Goal: Transaction & Acquisition: Purchase product/service

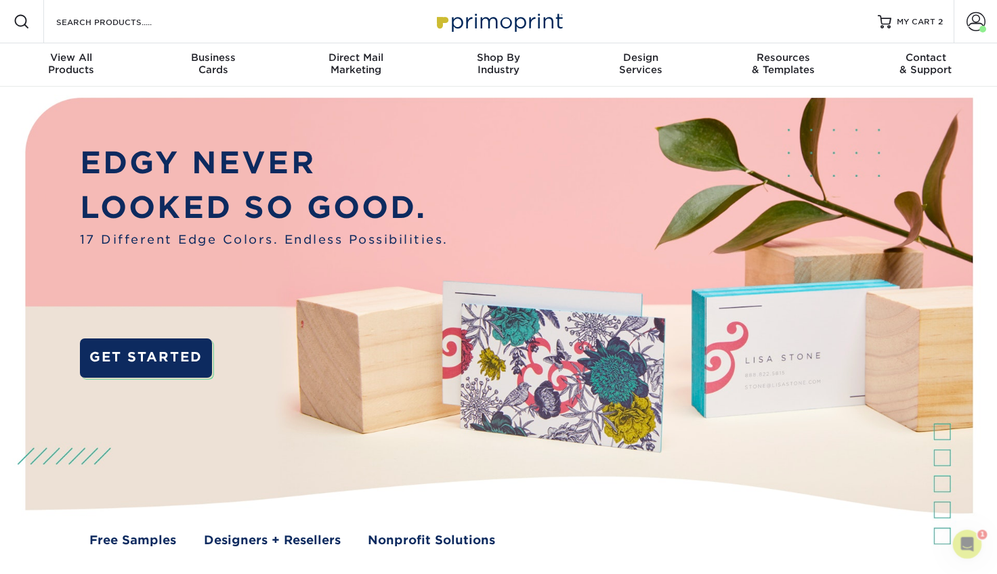
click at [967, 546] on icon "Open Intercom Messenger" at bounding box center [967, 544] width 9 height 11
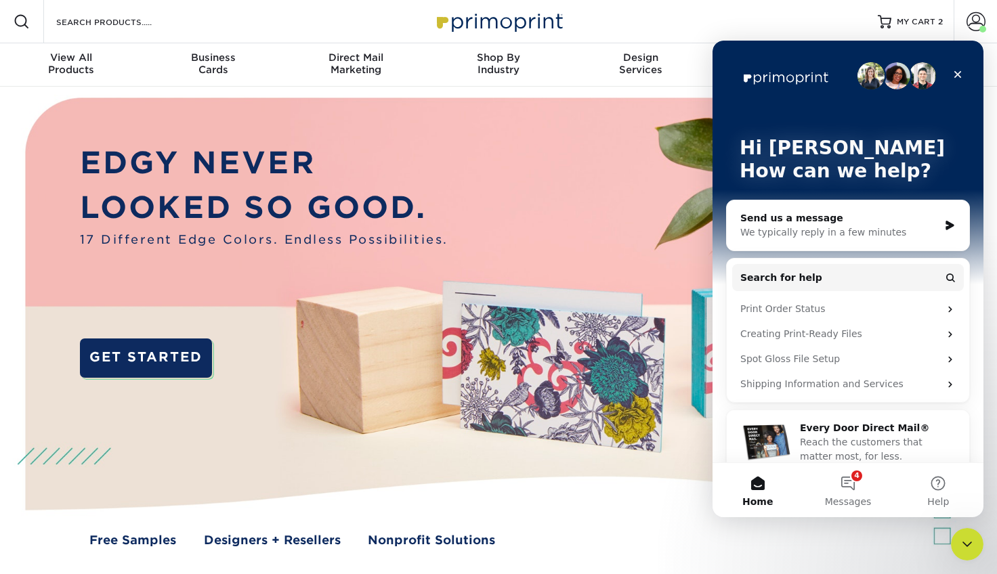
click at [803, 234] on div "We typically reply in a few minutes" at bounding box center [839, 233] width 198 height 14
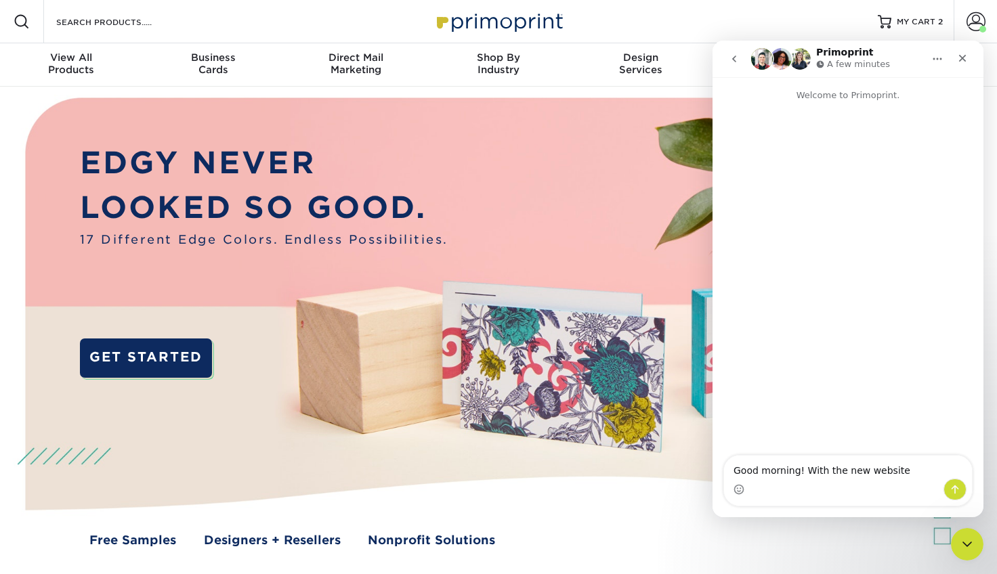
click at [840, 472] on textarea "Good morning! With the new website" at bounding box center [848, 467] width 248 height 23
click at [923, 473] on textarea "Good morning! With the your new website" at bounding box center [848, 467] width 248 height 23
type textarea "Good morning! With the your new website I know the files will not copy over, bu…"
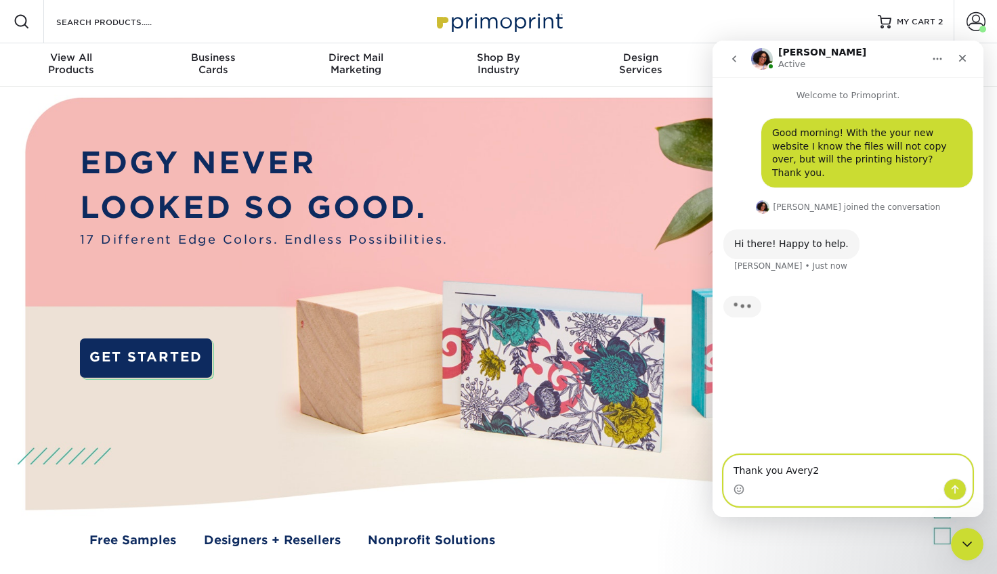
type textarea "Thank you Avery"
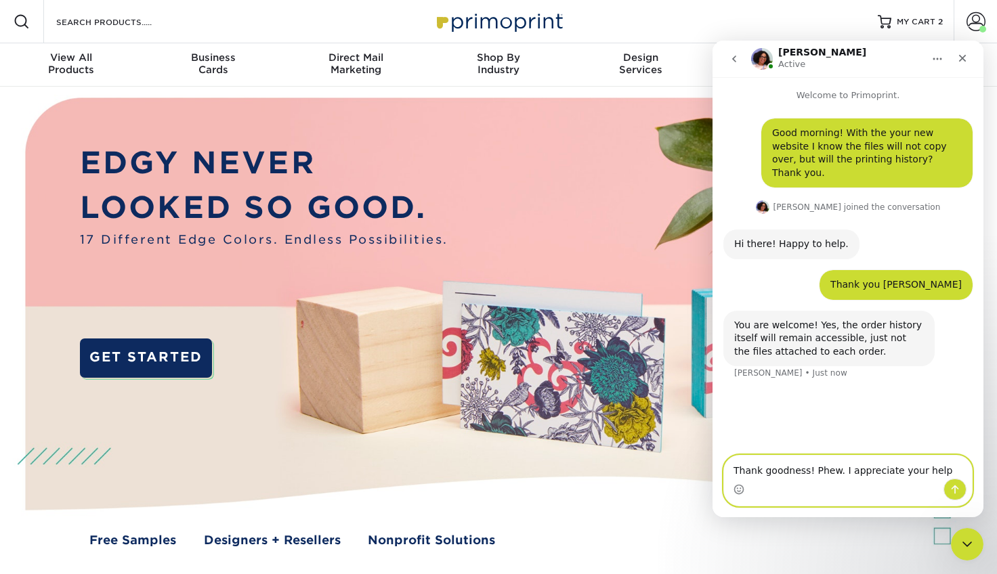
type textarea "Thank goodness! Phew. I appreciate your help."
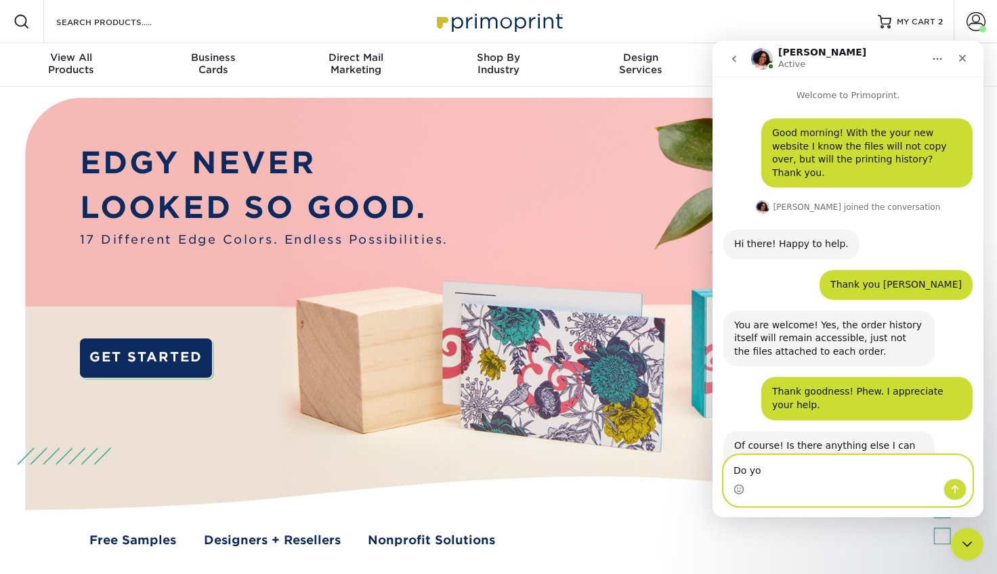
scroll to position [28, 0]
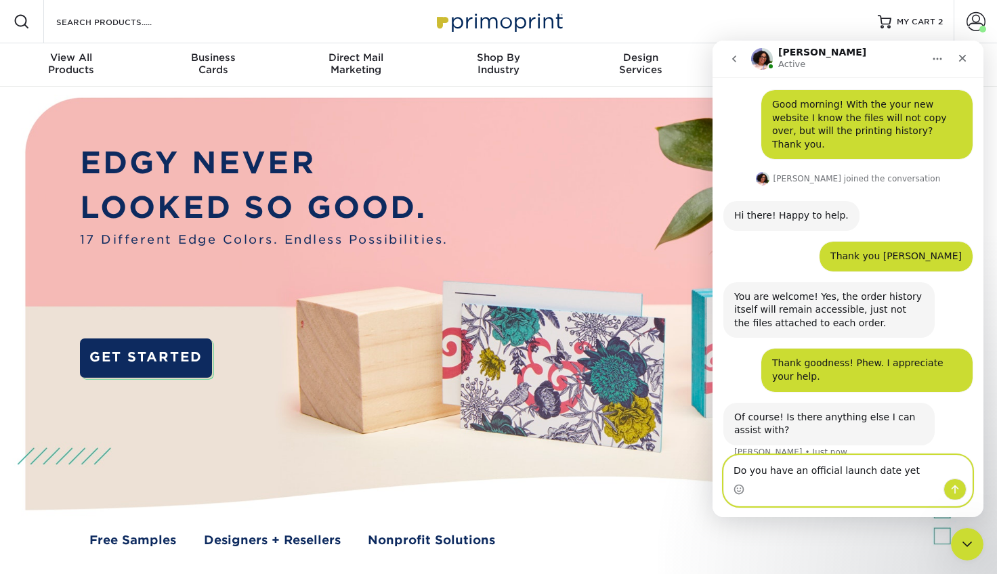
type textarea "Do you have an official launch date yet?"
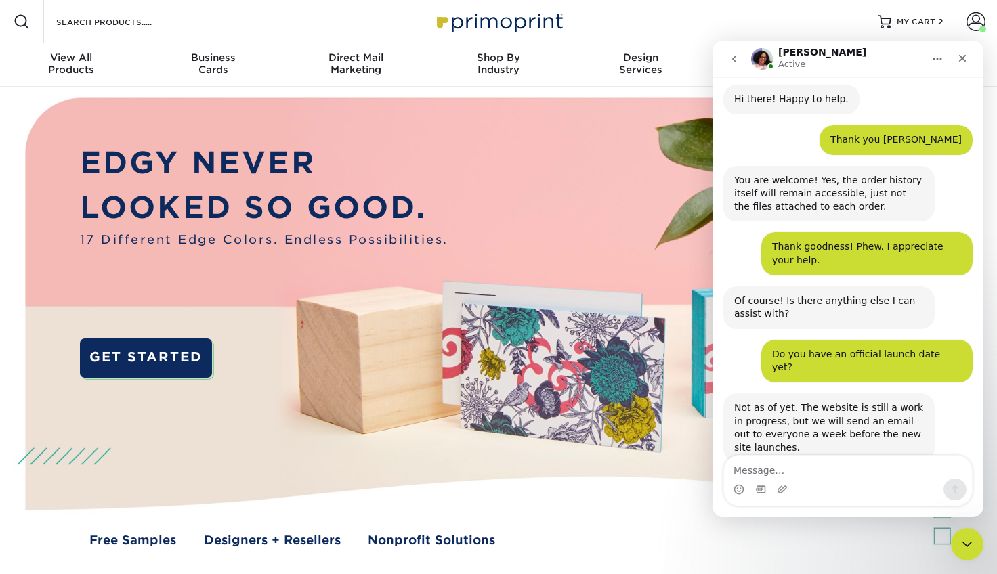
scroll to position [147, 0]
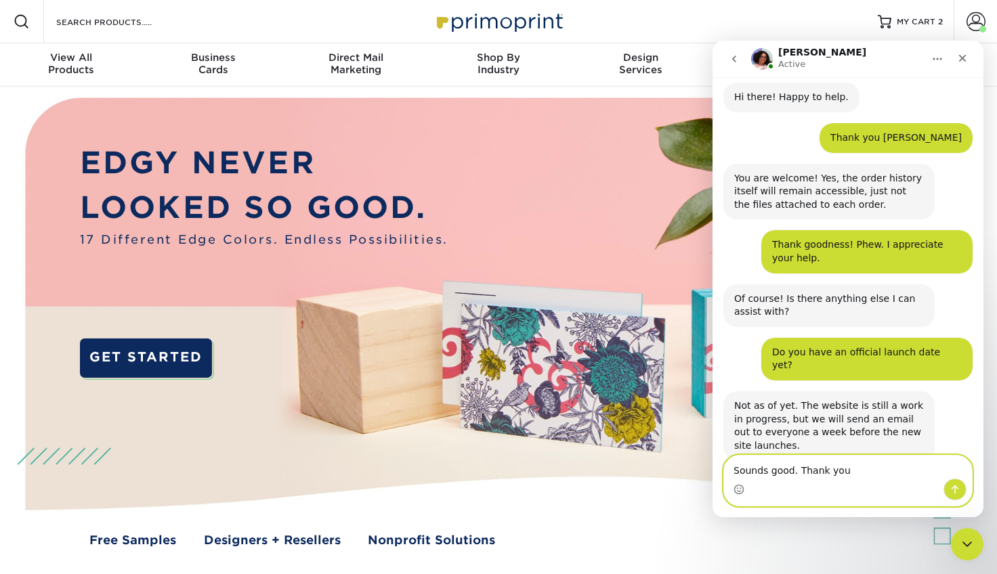
type textarea "Sounds good. Thank you."
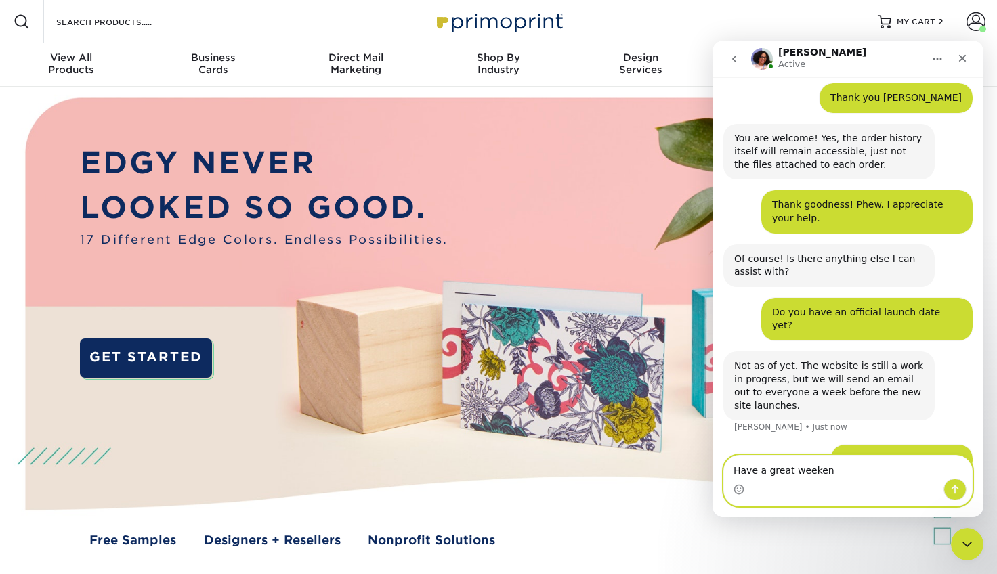
type textarea "Have a great weekend"
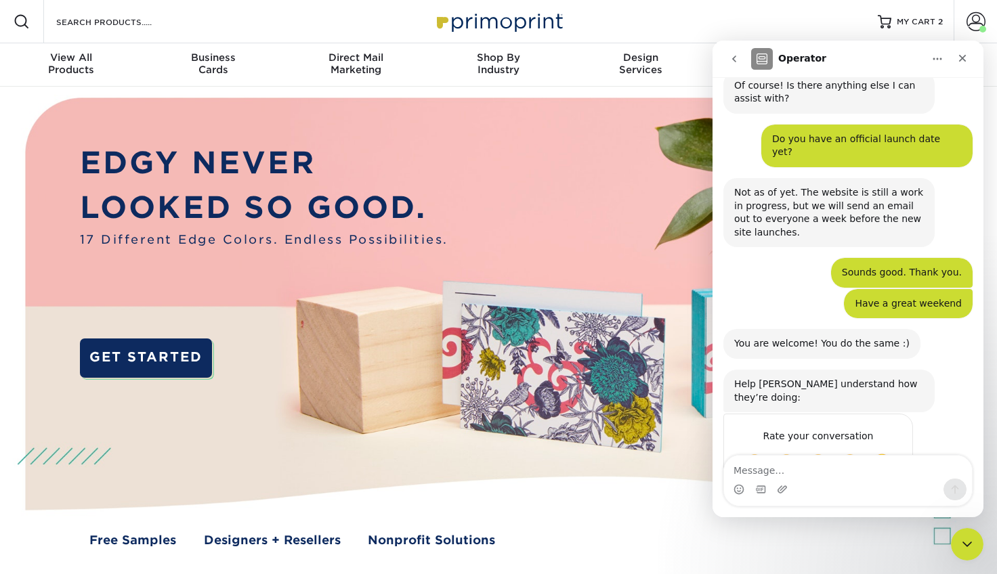
scroll to position [365, 0]
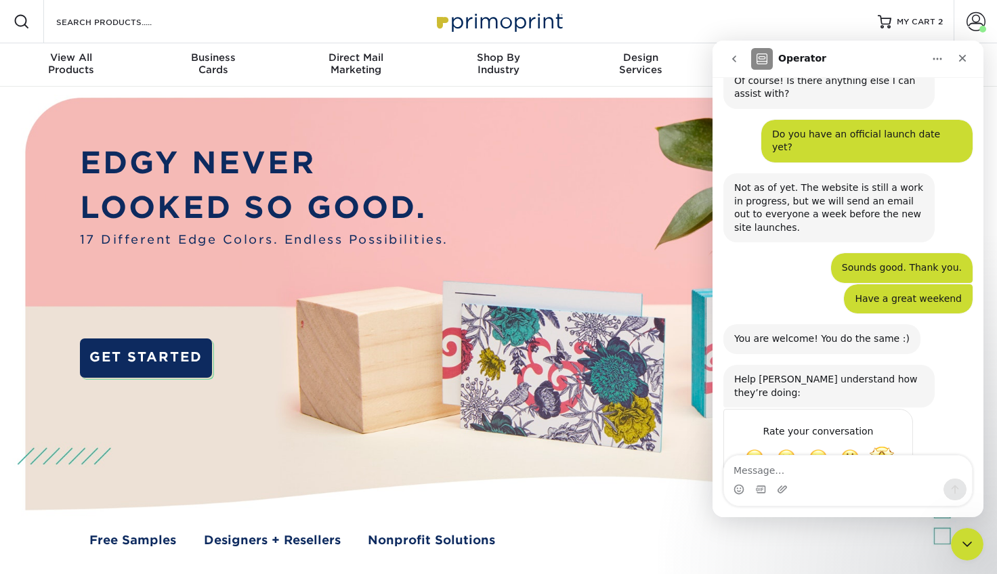
click at [883, 446] on span "Amazing" at bounding box center [882, 458] width 24 height 24
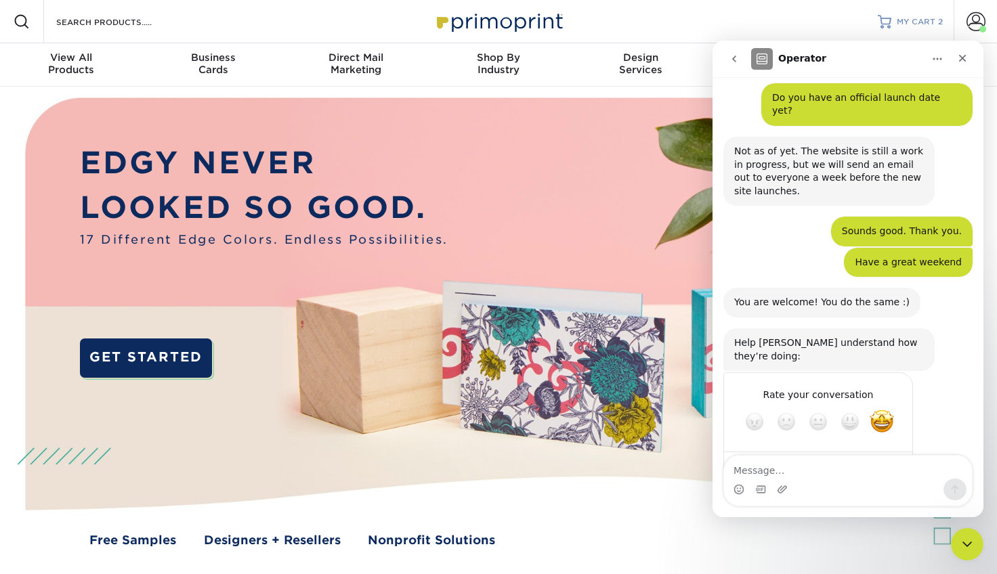
click at [915, 15] on link "MY CART 2" at bounding box center [910, 21] width 65 height 43
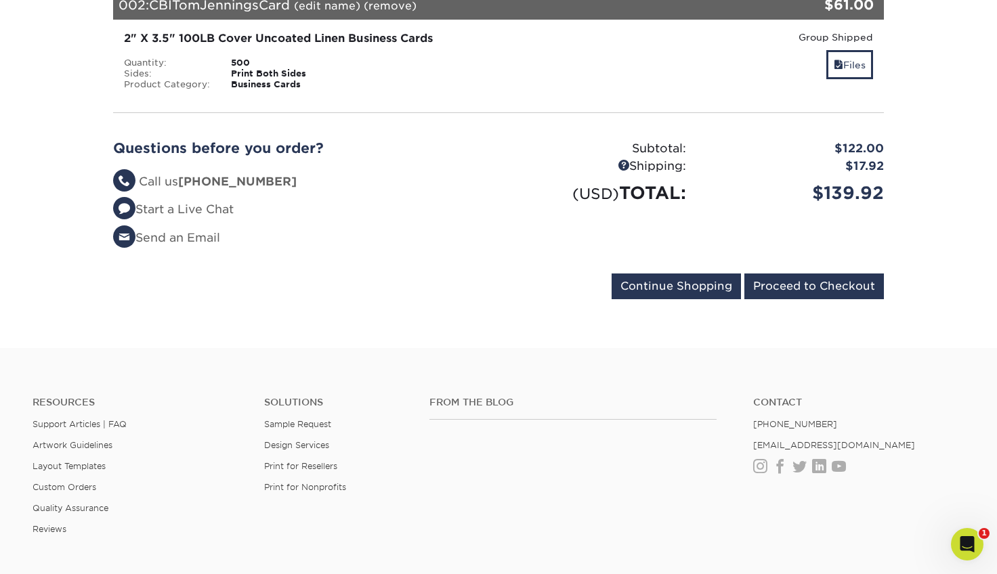
scroll to position [421, 0]
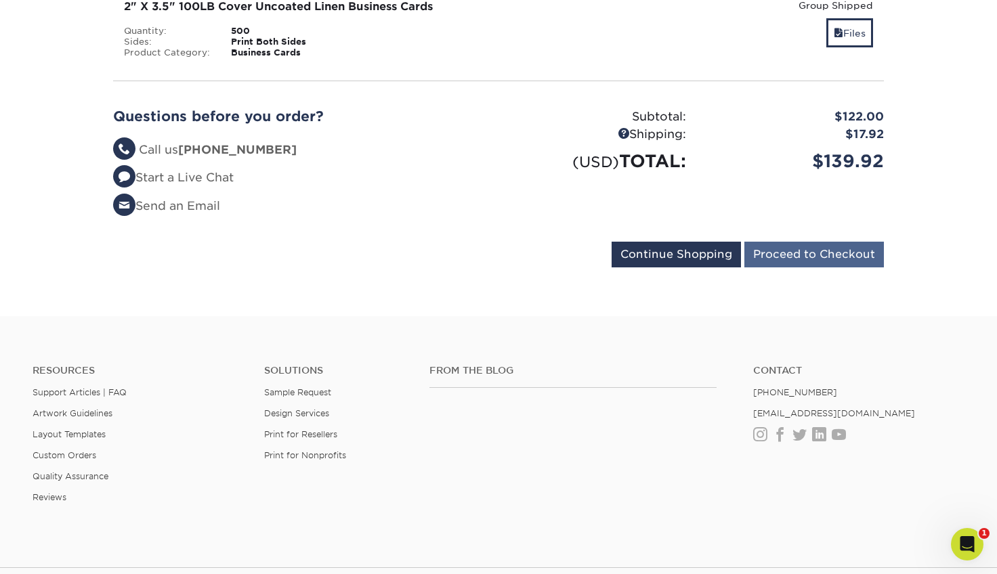
click at [788, 242] on input "Proceed to Checkout" at bounding box center [814, 255] width 140 height 26
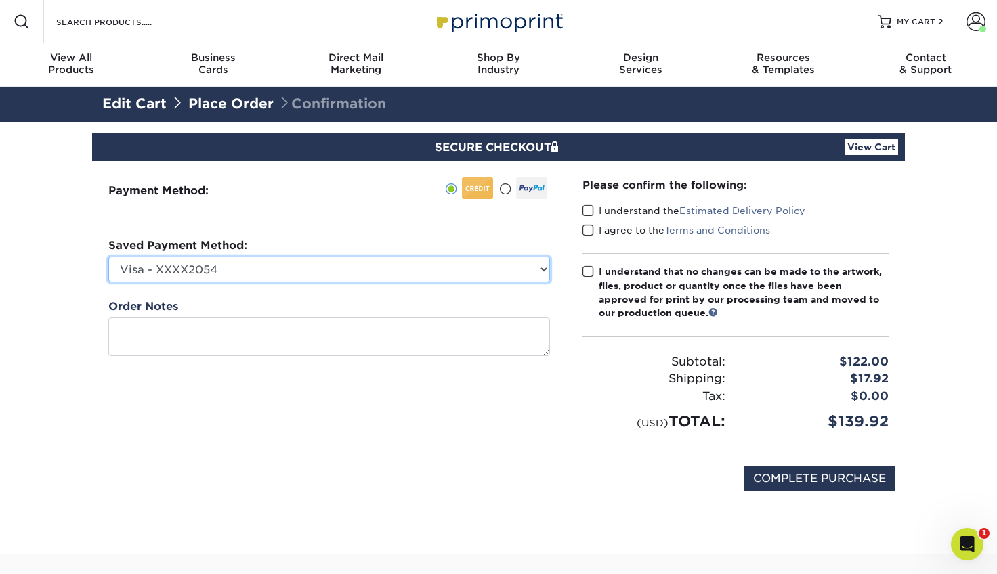
select select "69495"
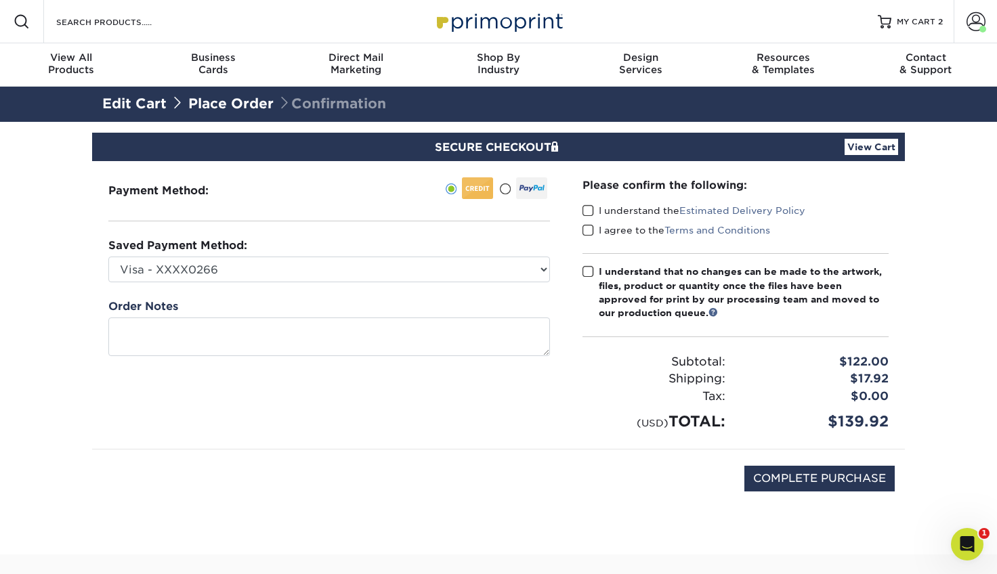
click at [589, 215] on span at bounding box center [589, 211] width 12 height 13
click at [0, 0] on input "I understand the Estimated Delivery Policy" at bounding box center [0, 0] width 0 height 0
click at [589, 228] on span at bounding box center [589, 230] width 12 height 13
click at [0, 0] on input "I agree to the Terms and Conditions" at bounding box center [0, 0] width 0 height 0
click at [586, 273] on span at bounding box center [589, 272] width 12 height 13
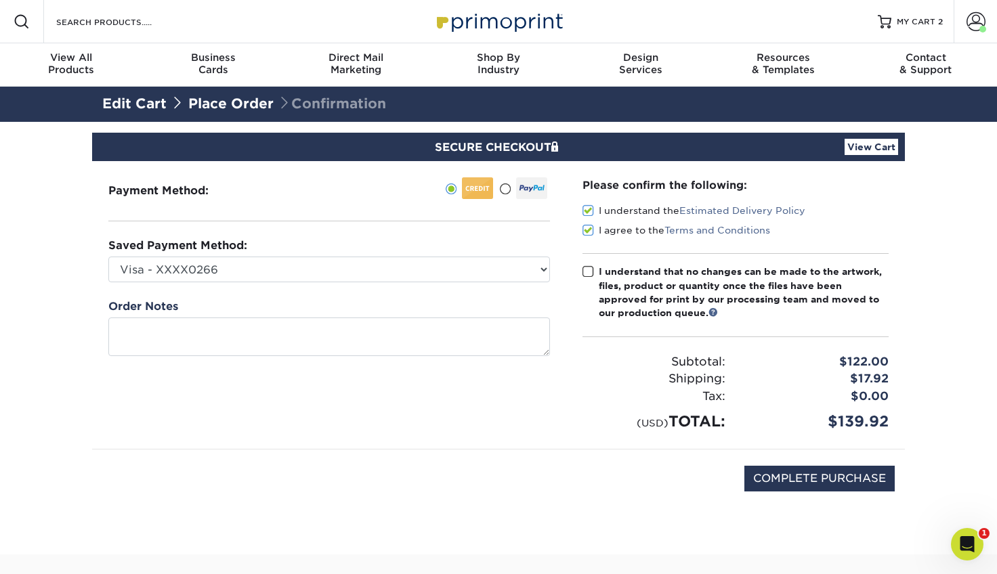
click at [0, 0] on input "I understand that no changes can be made to the artwork, files, product or quan…" at bounding box center [0, 0] width 0 height 0
click at [788, 475] on input "COMPLETE PURCHASE" at bounding box center [819, 479] width 150 height 26
type input "PROCESSING, PLEASE WAIT..."
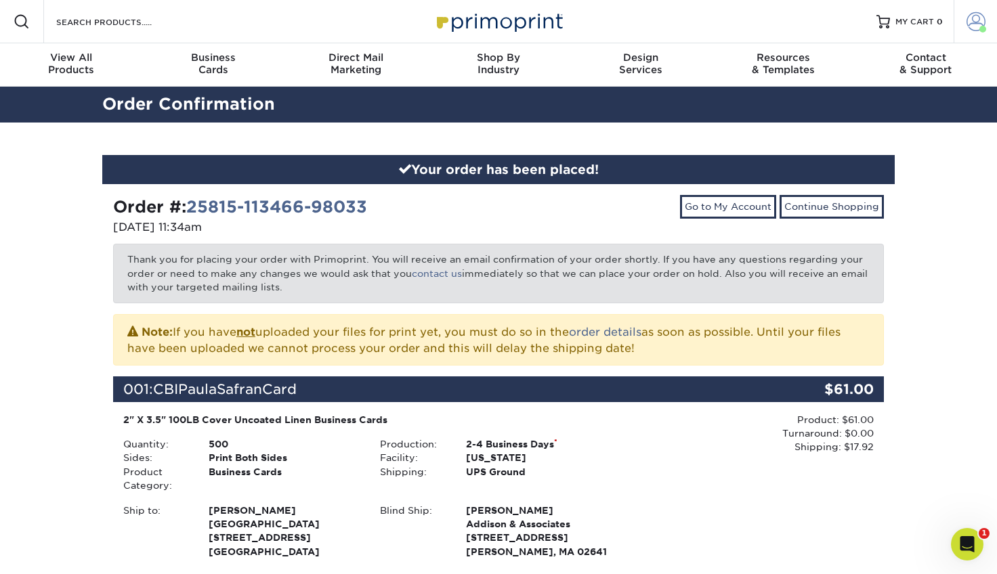
click at [979, 19] on span at bounding box center [976, 21] width 19 height 19
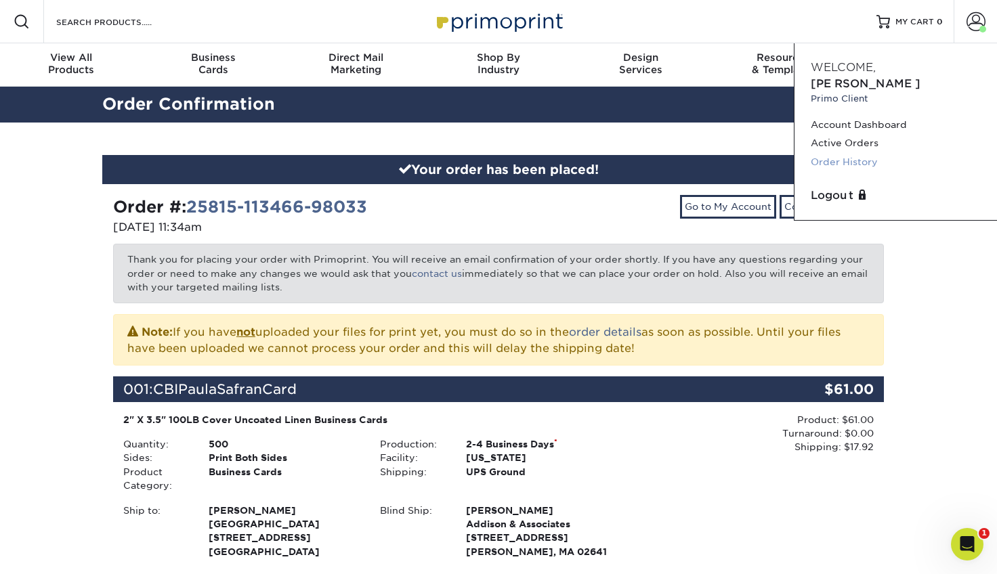
click at [833, 153] on link "Order History" at bounding box center [896, 162] width 170 height 18
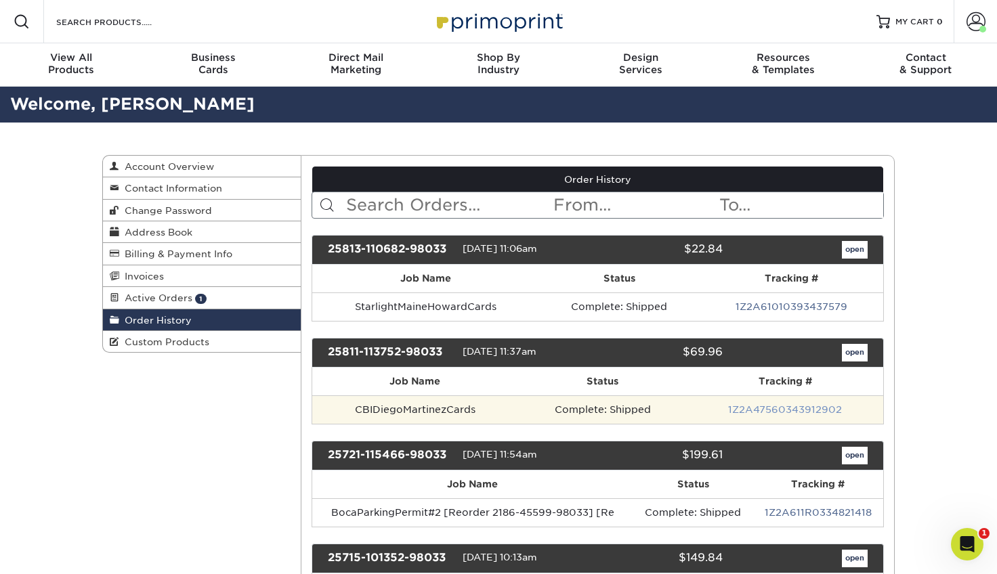
click at [777, 410] on link "1Z2A47560343912902" at bounding box center [785, 409] width 114 height 11
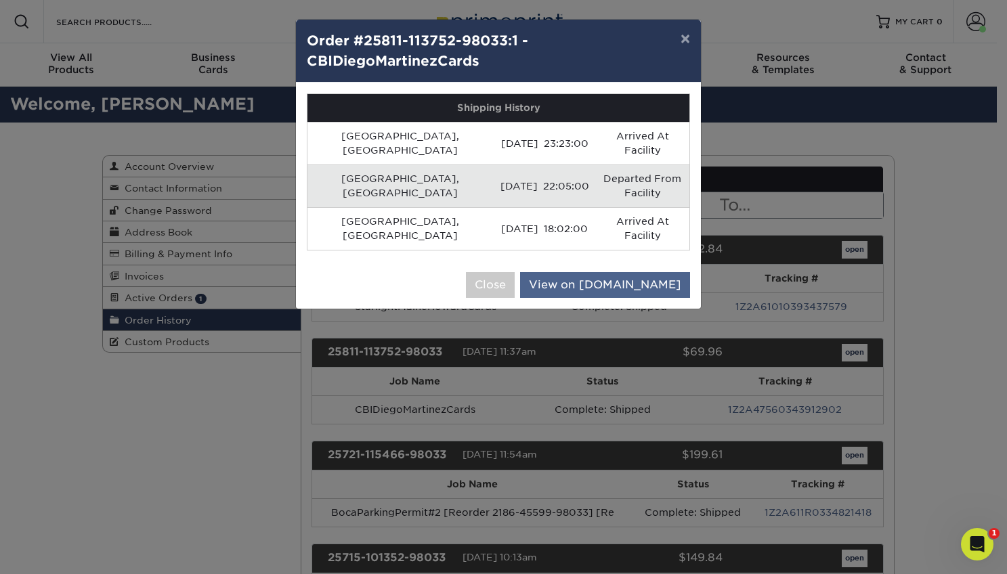
click at [612, 272] on link "View on UPS.com" at bounding box center [605, 285] width 170 height 26
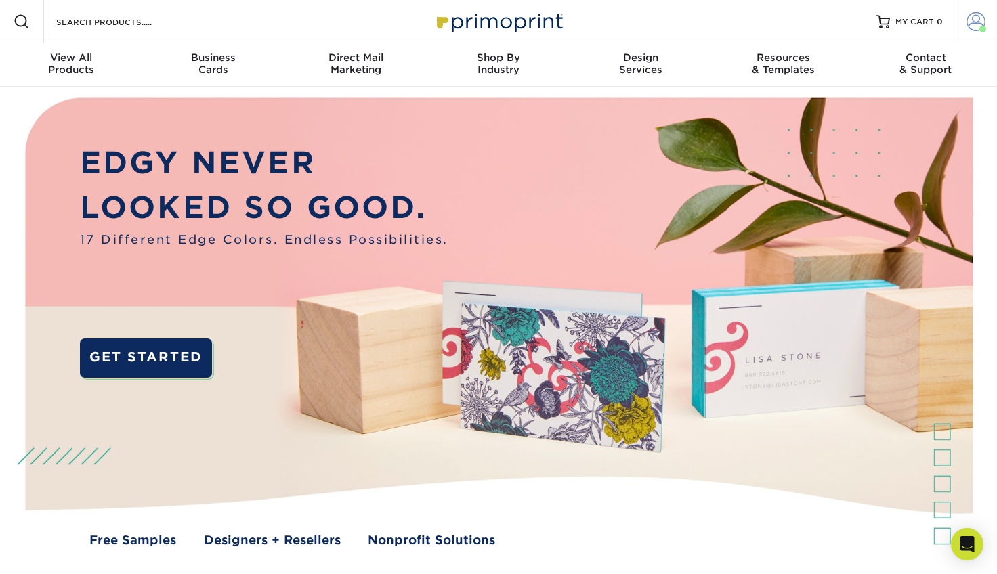
click at [976, 16] on span at bounding box center [976, 21] width 19 height 19
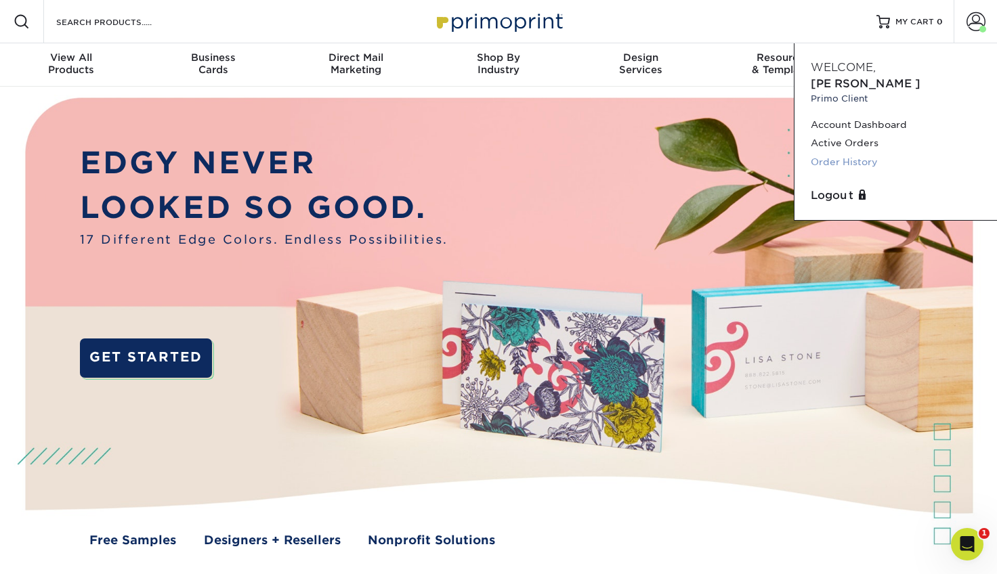
click at [852, 153] on link "Order History" at bounding box center [896, 162] width 170 height 18
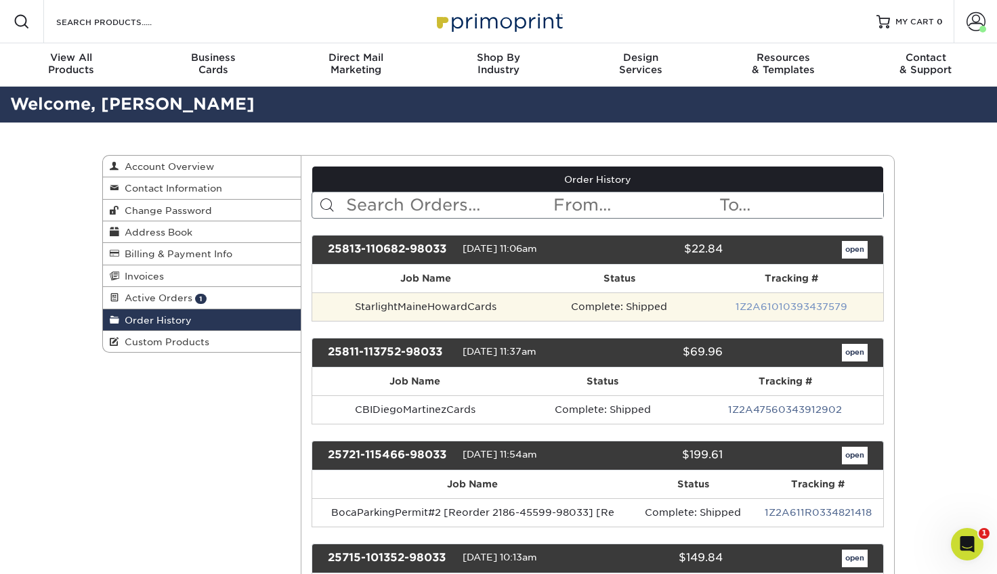
click at [774, 303] on link "1Z2A61010393437579" at bounding box center [792, 306] width 112 height 11
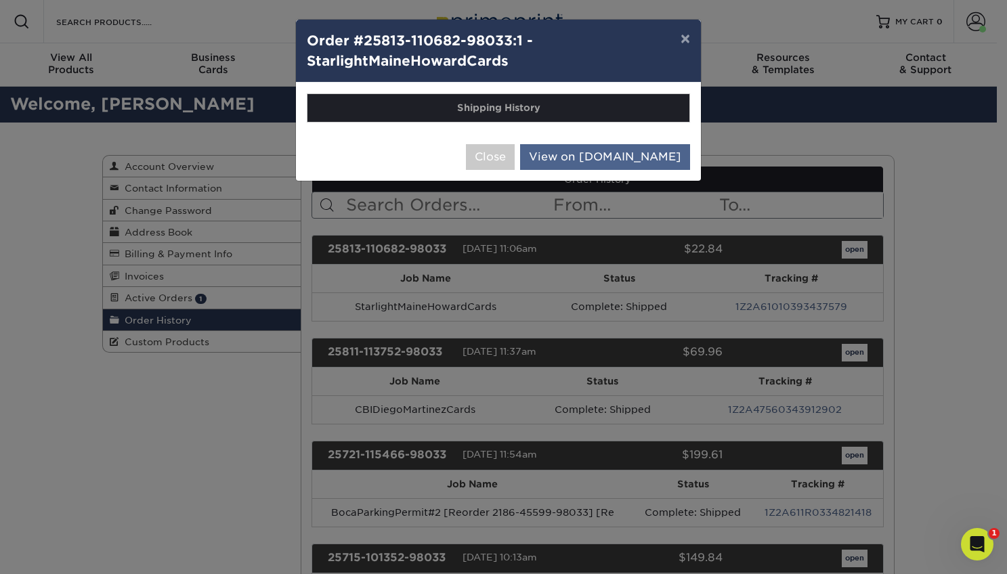
click at [635, 159] on link "View on [DOMAIN_NAME]" at bounding box center [605, 157] width 170 height 26
